Goal: Navigation & Orientation: Find specific page/section

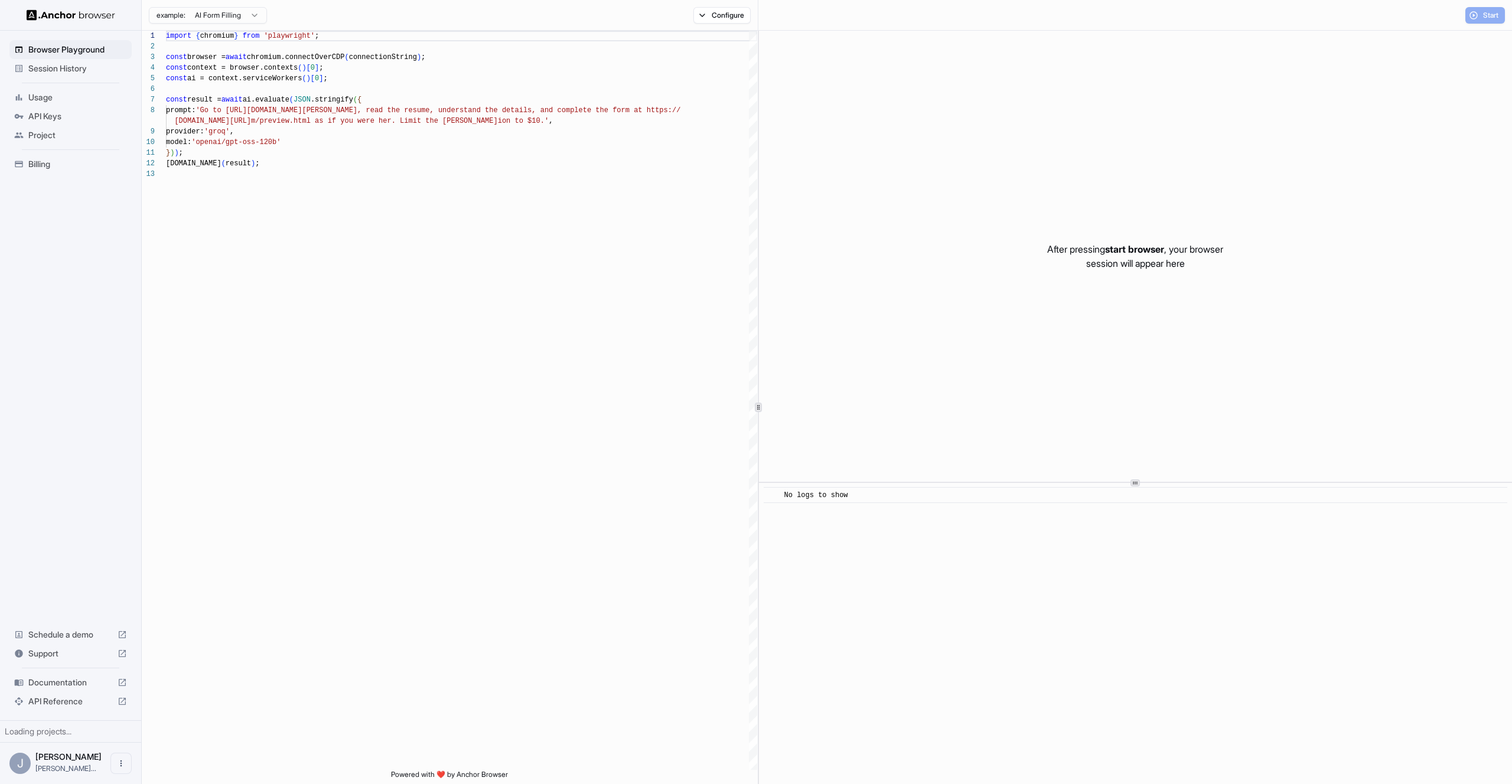
scroll to position [85, 0]
click at [85, 100] on span "Usage" at bounding box center [78, 98] width 99 height 11
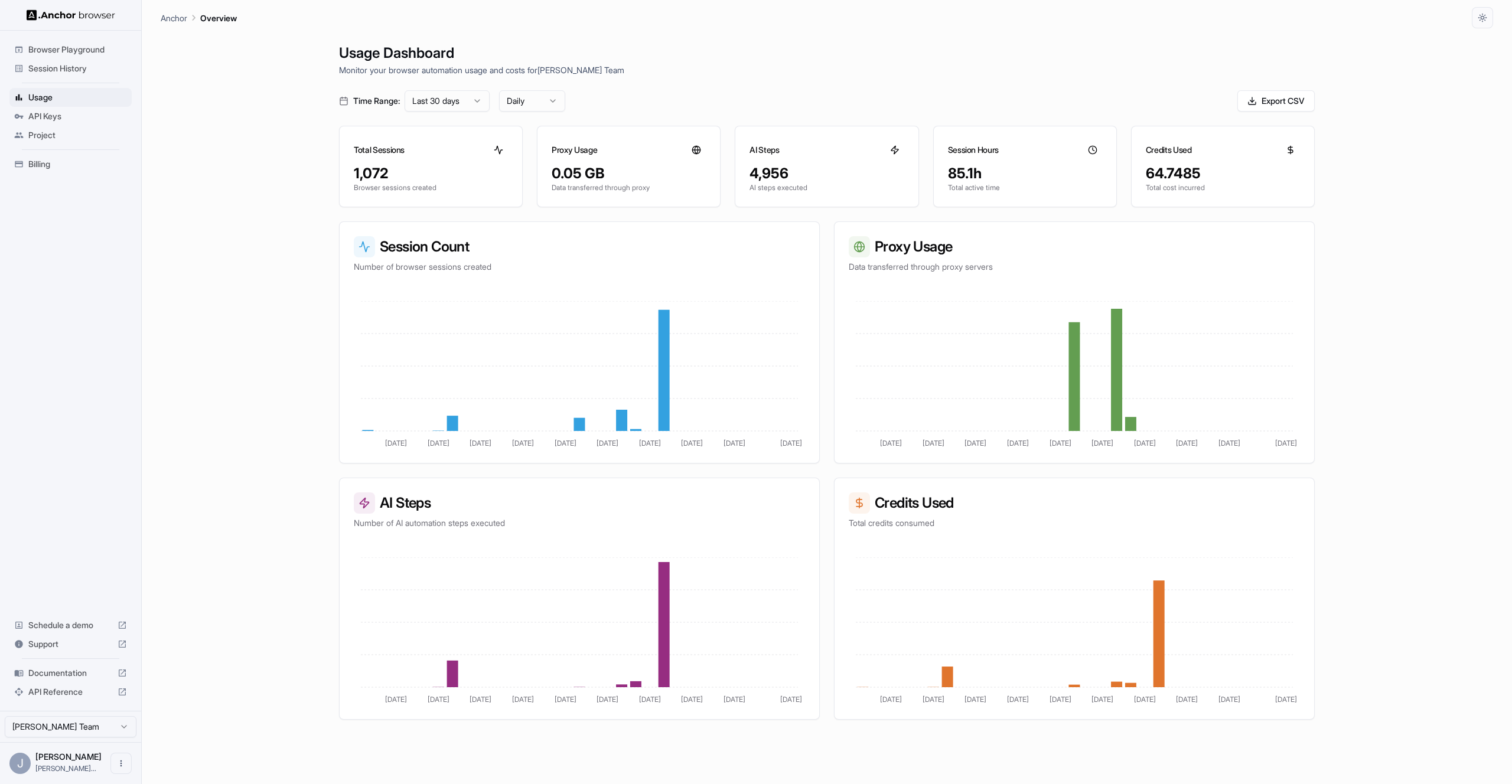
click at [84, 117] on span "API Keys" at bounding box center [78, 116] width 99 height 11
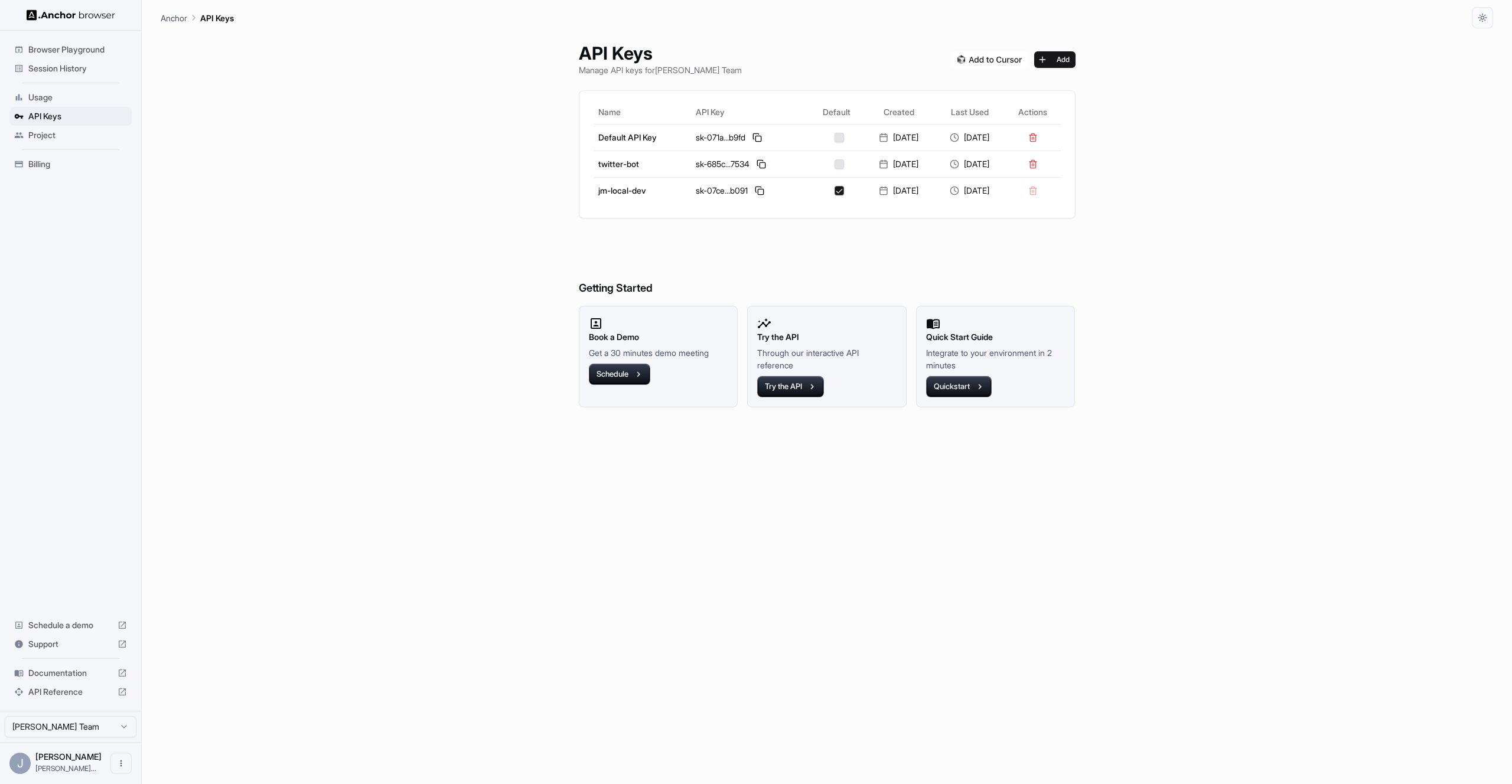
click at [81, 133] on span "Project" at bounding box center [78, 135] width 99 height 11
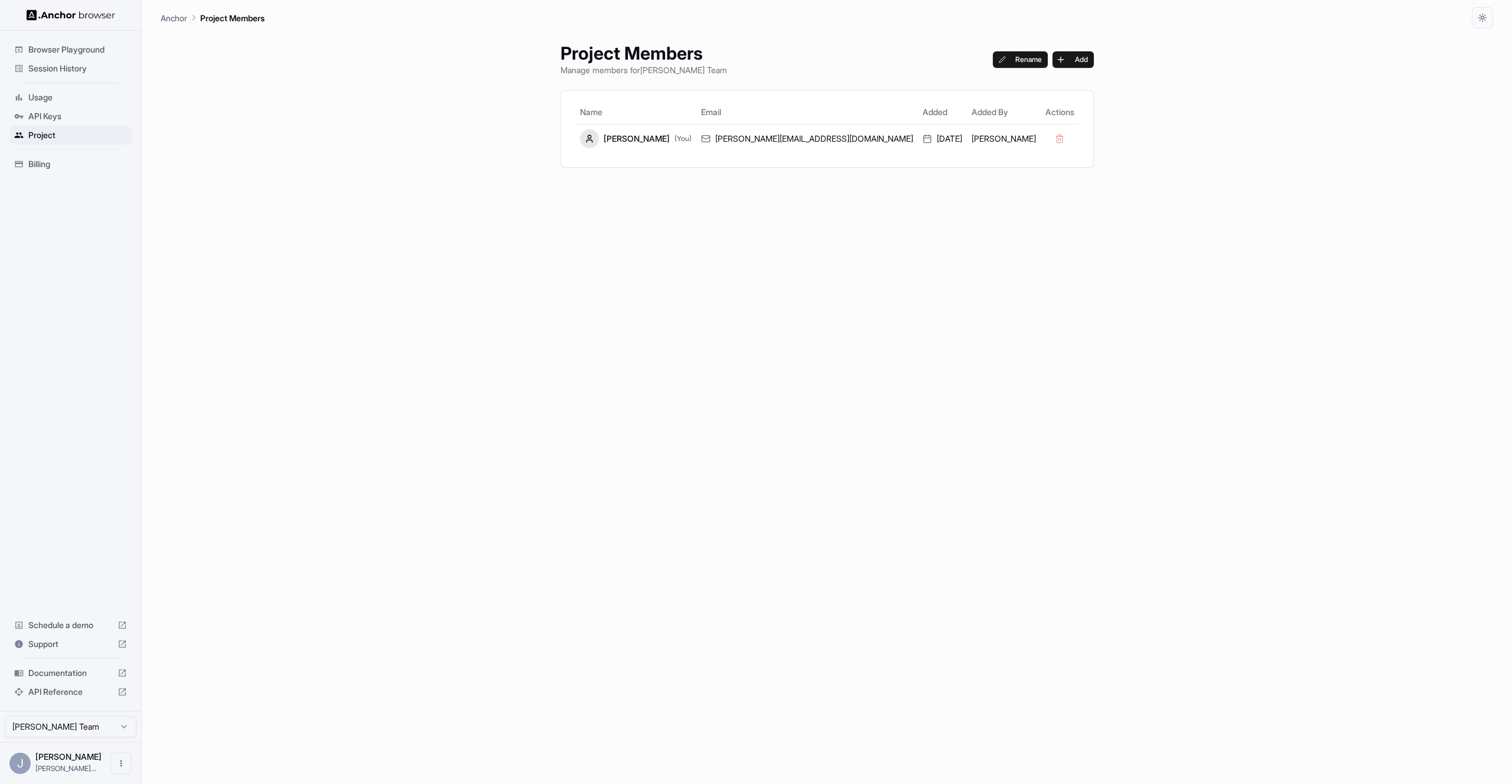
click at [79, 153] on ul "Browser Playground Session History Usage API Keys Project Billing" at bounding box center [71, 106] width 132 height 143
click at [79, 159] on span "Billing" at bounding box center [78, 164] width 99 height 11
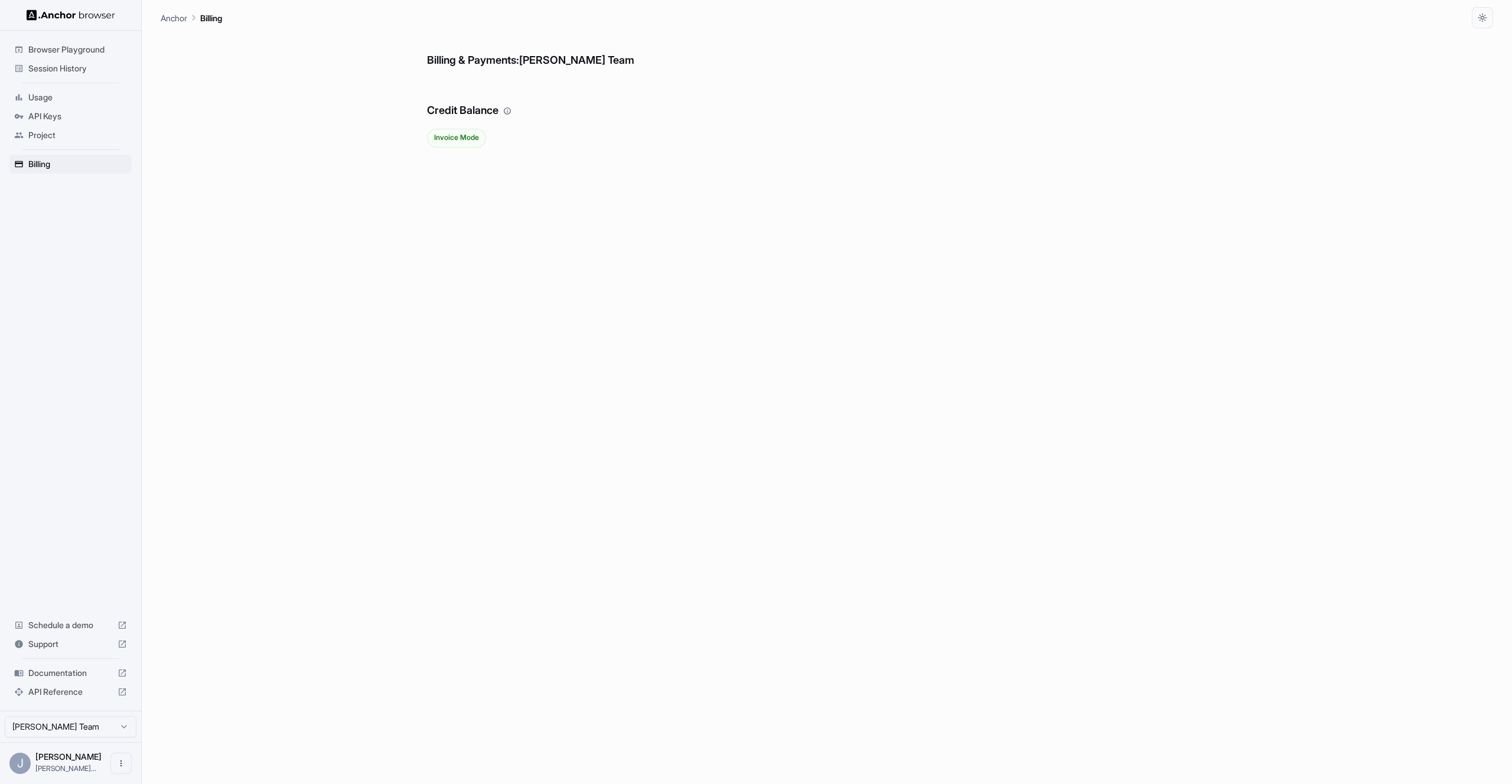
click at [77, 54] on span "Browser Playground" at bounding box center [78, 50] width 99 height 11
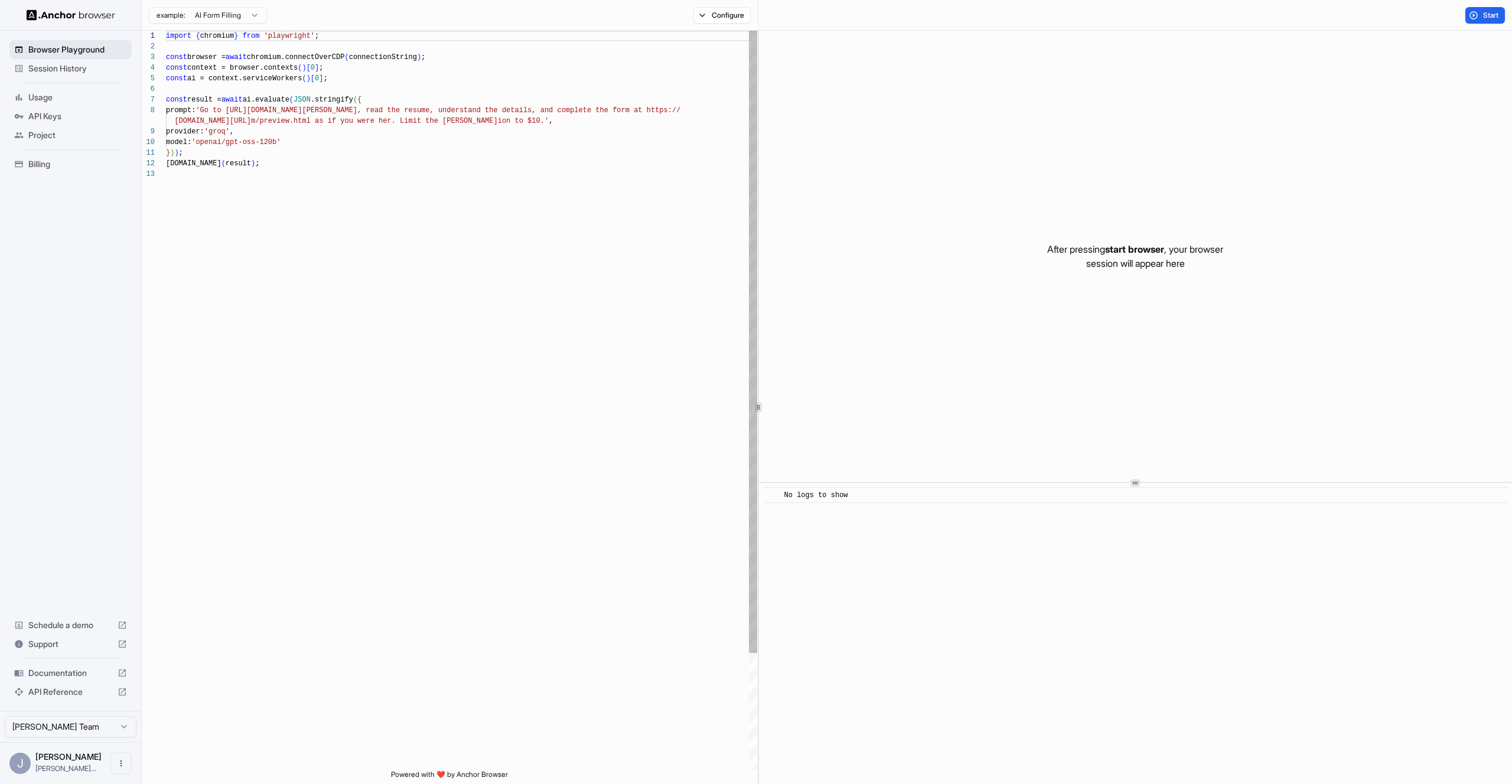
scroll to position [85, 0]
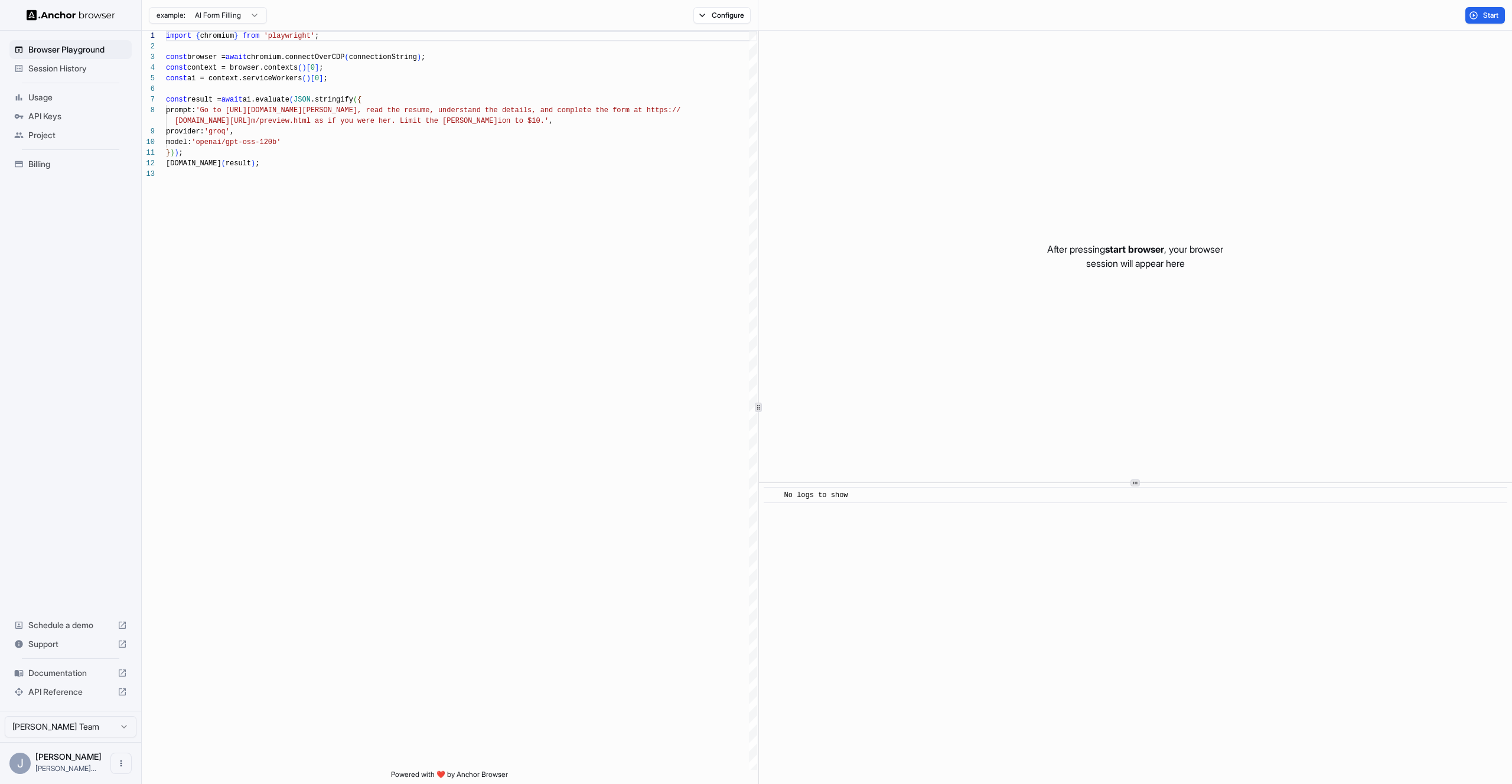
drag, startPoint x: 76, startPoint y: 69, endPoint x: 70, endPoint y: 79, distance: 11.7
click at [76, 69] on span "Session History" at bounding box center [78, 68] width 99 height 11
